Goal: Task Accomplishment & Management: Manage account settings

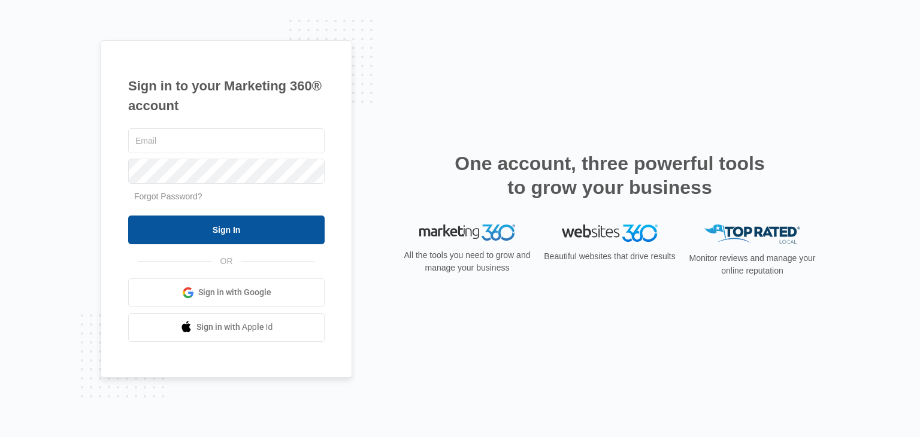
type input "[EMAIL_ADDRESS][DOMAIN_NAME]"
click at [183, 228] on input "Sign In" at bounding box center [226, 230] width 196 height 29
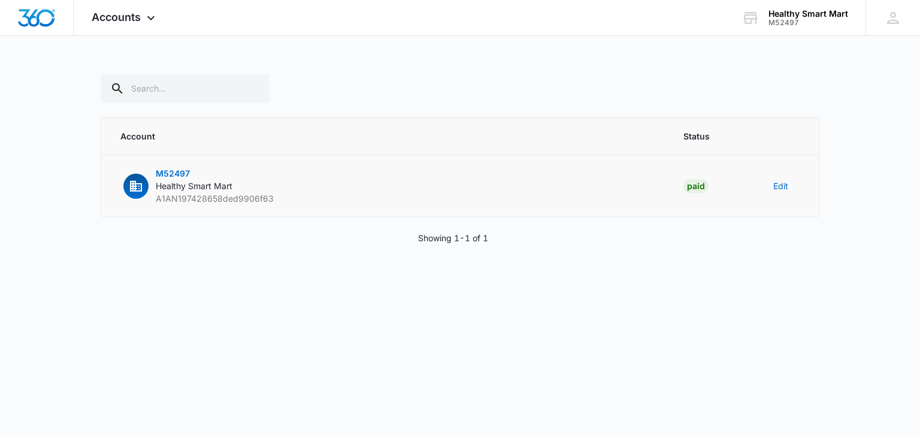
click at [221, 182] on span "Healthy Smart Mart" at bounding box center [194, 186] width 77 height 10
click at [802, 14] on div "Healthy Smart Mart" at bounding box center [808, 14] width 80 height 10
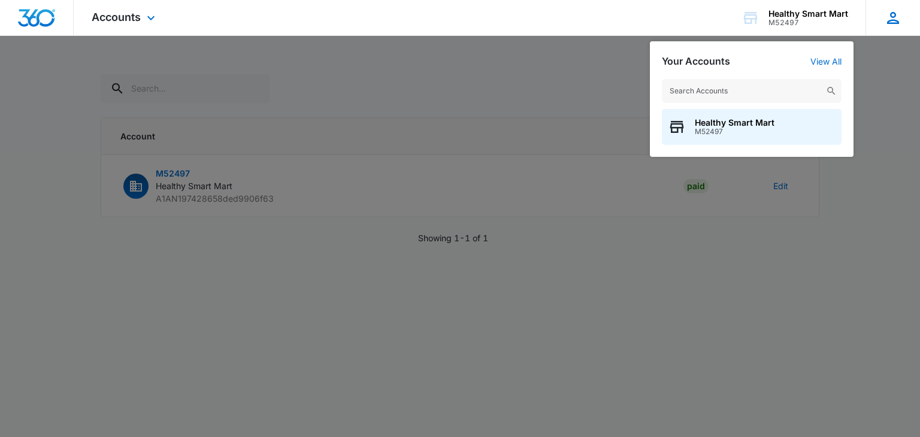
click at [890, 25] on icon at bounding box center [893, 18] width 18 height 18
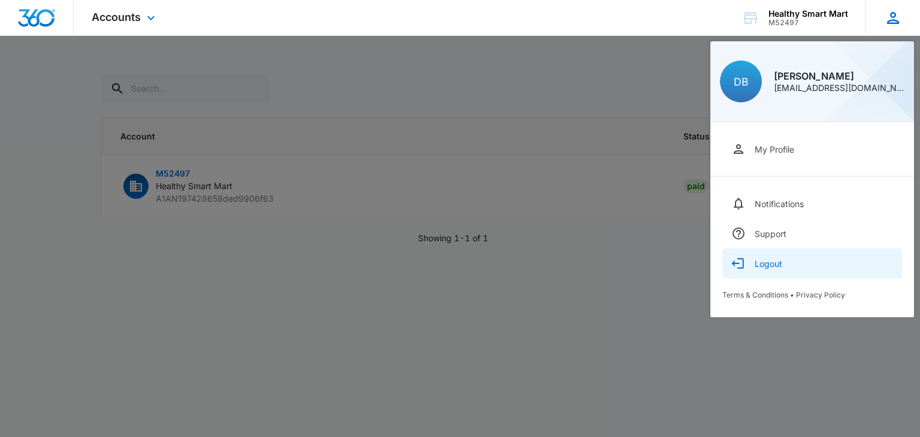
click at [772, 263] on div "Logout" at bounding box center [768, 264] width 28 height 10
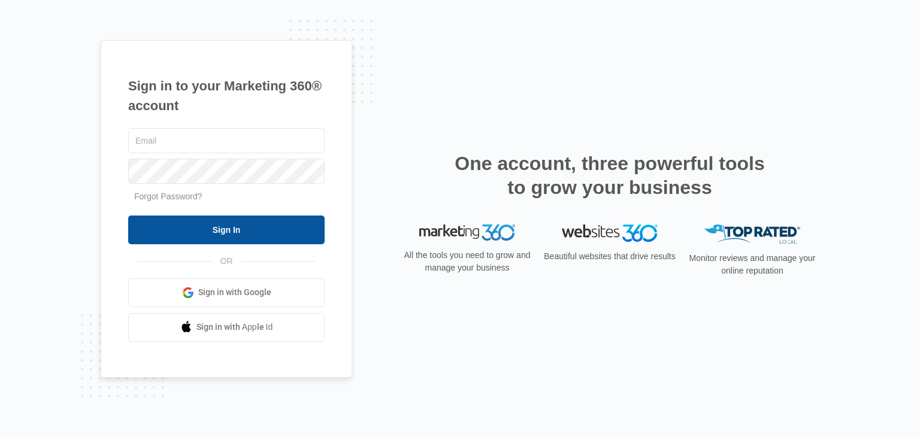
type input "[EMAIL_ADDRESS][DOMAIN_NAME]"
click at [217, 226] on input "Sign In" at bounding box center [226, 230] width 196 height 29
